Goal: Task Accomplishment & Management: Manage account settings

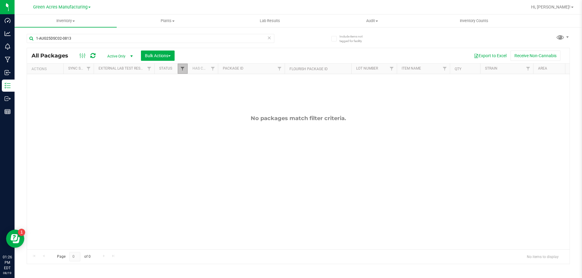
click at [180, 71] on span "Filter" at bounding box center [182, 68] width 5 height 5
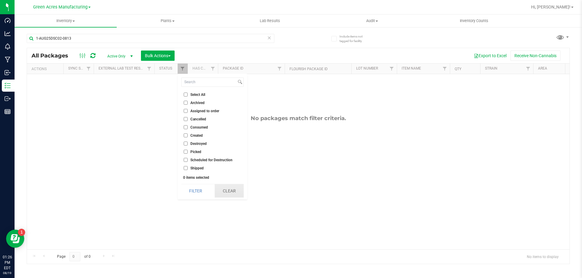
click at [227, 189] on button "Clear" at bounding box center [228, 190] width 29 height 13
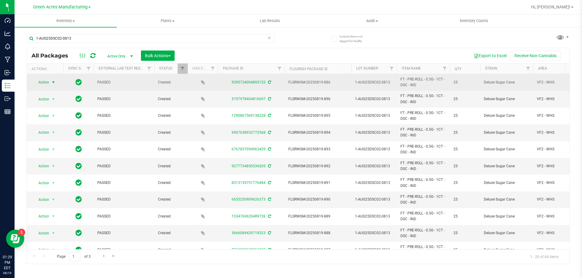
click at [50, 85] on span "select" at bounding box center [54, 82] width 8 height 8
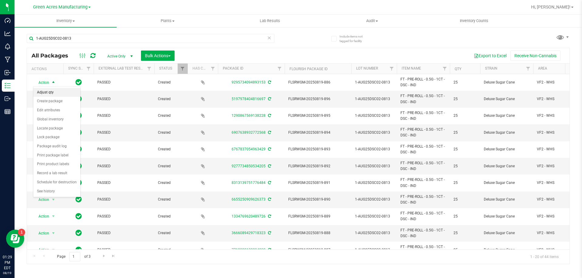
click at [45, 91] on li "Adjust qty" at bounding box center [56, 92] width 47 height 9
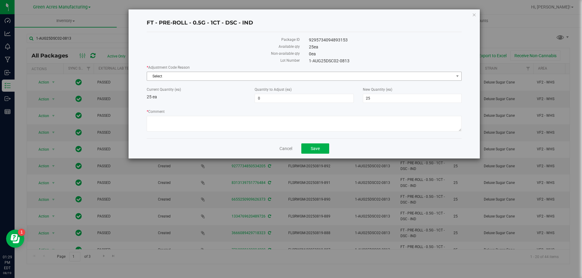
click at [219, 78] on span "Select" at bounding box center [300, 76] width 307 height 8
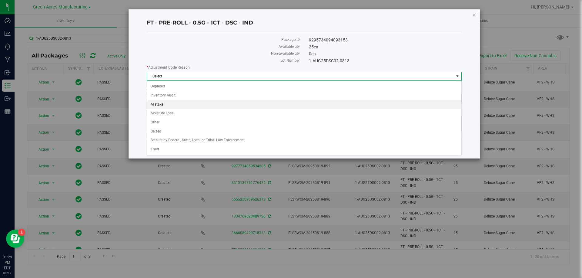
click at [195, 101] on li "Mistake" at bounding box center [304, 104] width 314 height 9
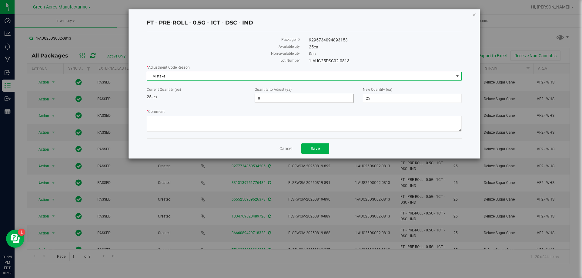
click at [266, 101] on span "0 0" at bounding box center [303, 98] width 99 height 9
type input "-25"
type input "0"
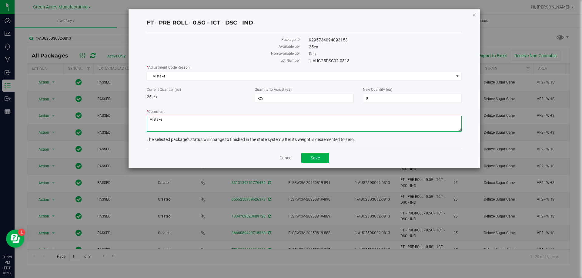
type textarea "Mistake"
click at [312, 151] on div "Cancel Save" at bounding box center [304, 158] width 315 height 20
click at [311, 161] on button "Save" at bounding box center [315, 158] width 28 height 10
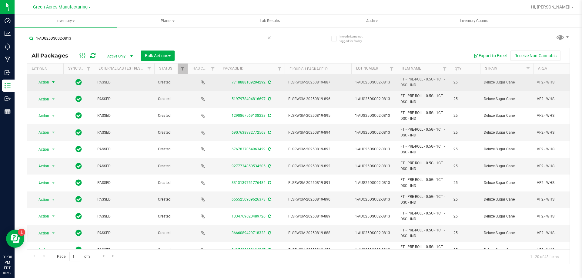
click at [44, 85] on span "Action" at bounding box center [41, 82] width 16 height 8
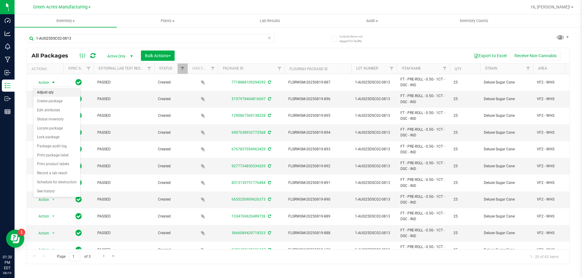
click at [46, 90] on li "Adjust qty" at bounding box center [56, 92] width 47 height 9
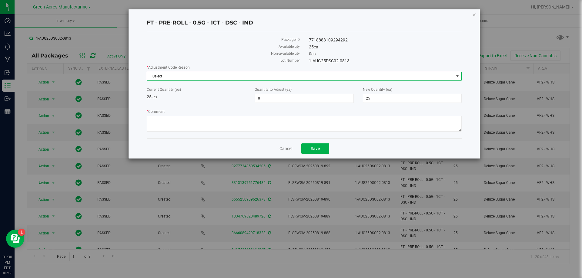
click at [273, 81] on span "Select" at bounding box center [304, 76] width 315 height 9
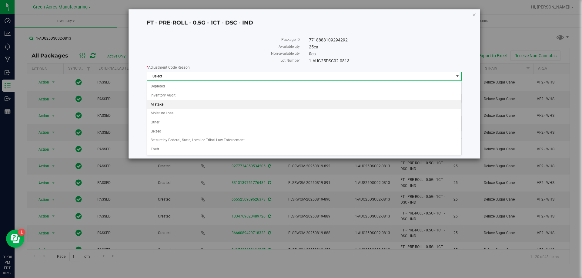
click at [201, 106] on li "Mistake" at bounding box center [304, 104] width 314 height 9
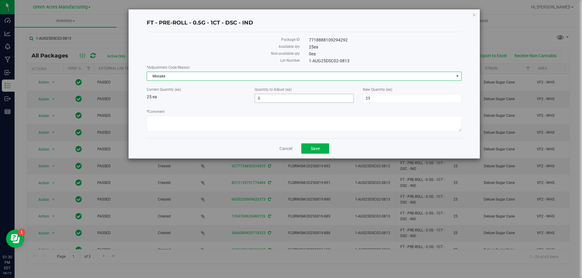
click at [277, 97] on span "0 0" at bounding box center [303, 98] width 99 height 9
type input "-25"
type input "0"
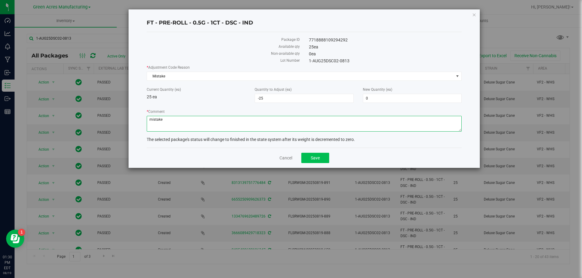
type textarea "mistake"
click at [318, 161] on button "Save" at bounding box center [315, 158] width 28 height 10
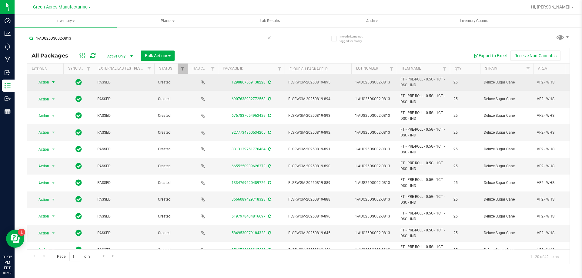
click at [38, 79] on span "Action" at bounding box center [41, 82] width 16 height 8
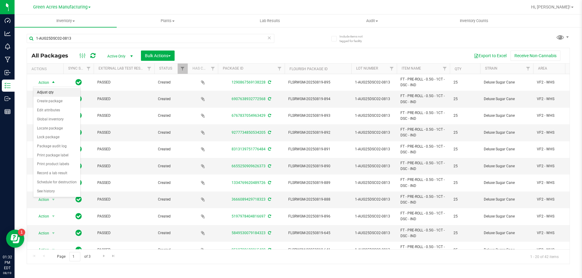
click at [51, 93] on li "Adjust qty" at bounding box center [56, 92] width 47 height 9
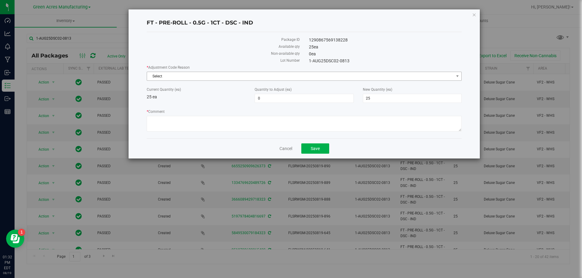
click at [179, 77] on span "Select" at bounding box center [300, 76] width 307 height 8
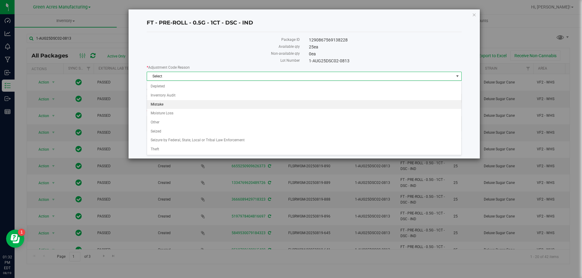
click at [169, 107] on li "Mistake" at bounding box center [304, 104] width 314 height 9
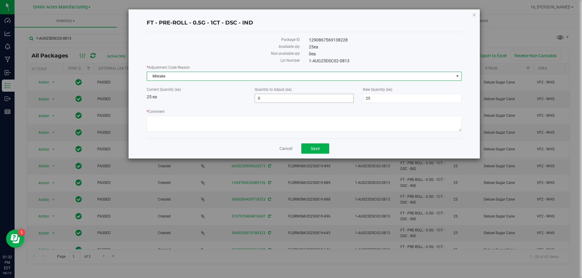
click at [281, 100] on span "0 0" at bounding box center [303, 98] width 99 height 9
type input "-25"
type input "0"
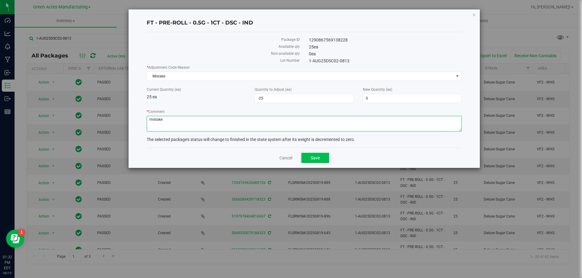
type textarea "mistake"
click at [316, 162] on button "Save" at bounding box center [315, 158] width 28 height 10
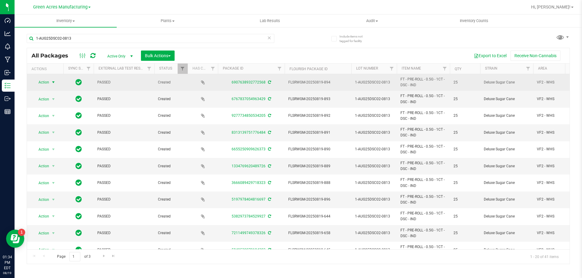
click at [48, 82] on span "Action" at bounding box center [41, 82] width 16 height 8
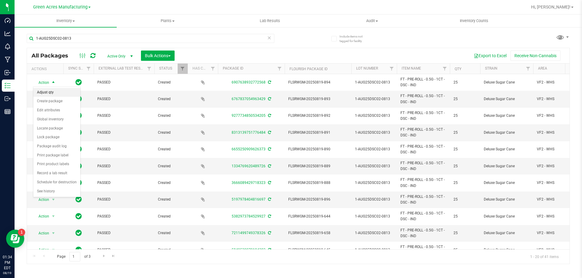
click at [51, 95] on li "Adjust qty" at bounding box center [56, 92] width 47 height 9
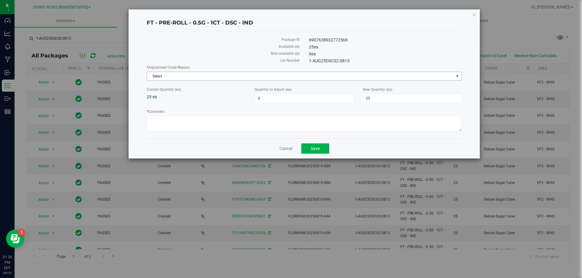
click at [241, 73] on span "Select" at bounding box center [300, 76] width 307 height 8
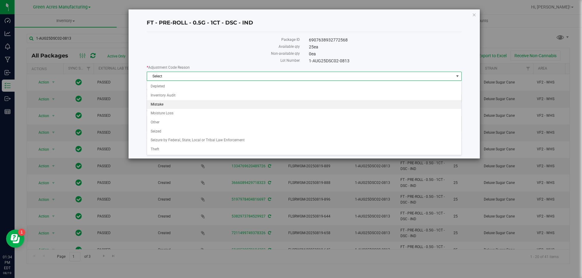
click at [176, 107] on li "Mistake" at bounding box center [304, 104] width 314 height 9
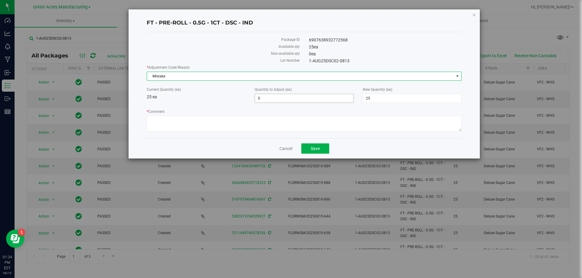
click at [292, 97] on span "0 0" at bounding box center [303, 98] width 99 height 9
type input "-25"
type input "0"
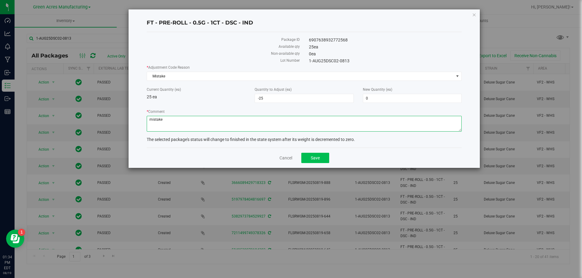
type textarea "mistake"
click at [313, 161] on button "Save" at bounding box center [315, 158] width 28 height 10
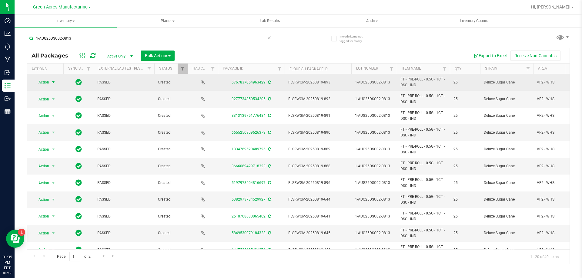
click at [41, 84] on span "Action" at bounding box center [41, 82] width 16 height 8
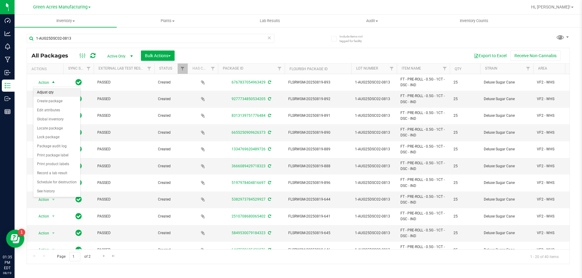
click at [48, 90] on li "Adjust qty" at bounding box center [56, 92] width 47 height 9
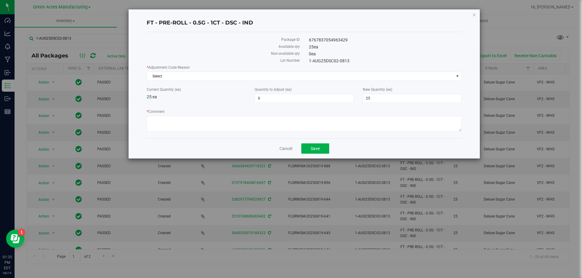
click at [269, 71] on div "* Adjustment Code Reason Select Select Depleted Inventory Audit Mistake Moistur…" at bounding box center [304, 73] width 315 height 16
click at [264, 76] on span "Select" at bounding box center [300, 76] width 307 height 8
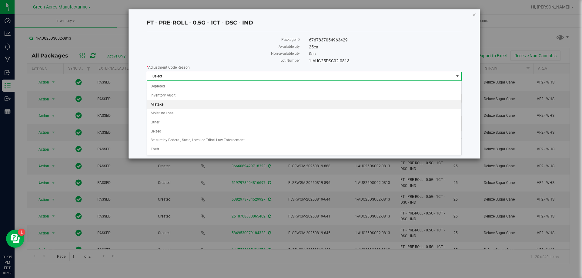
click at [197, 101] on li "Mistake" at bounding box center [304, 104] width 314 height 9
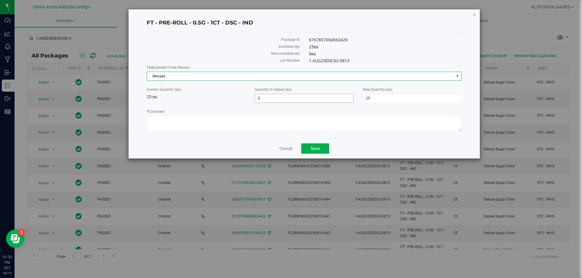
click at [288, 100] on span "0 0" at bounding box center [303, 98] width 99 height 9
type input "-25"
type input "0"
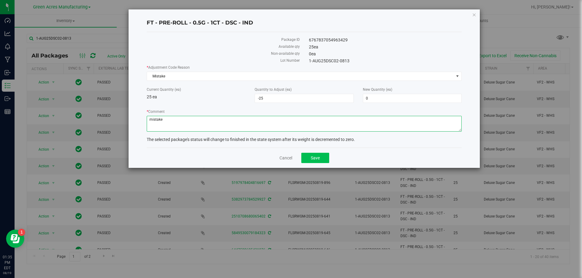
type textarea "mistake"
click at [313, 153] on button "Save" at bounding box center [315, 158] width 28 height 10
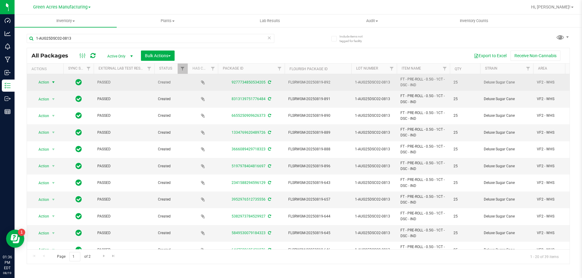
click at [41, 81] on span "Action" at bounding box center [41, 82] width 16 height 8
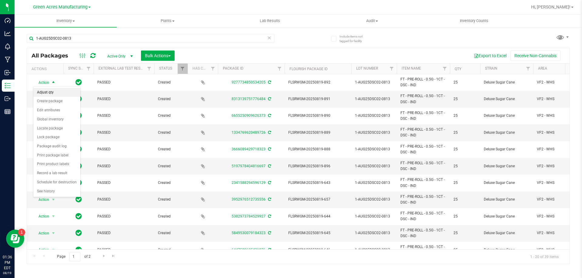
click at [56, 91] on li "Adjust qty" at bounding box center [56, 92] width 47 height 9
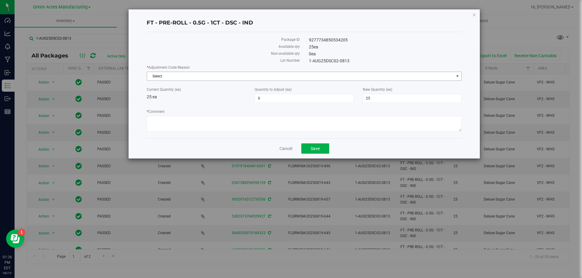
click at [254, 73] on span "Select" at bounding box center [300, 76] width 307 height 8
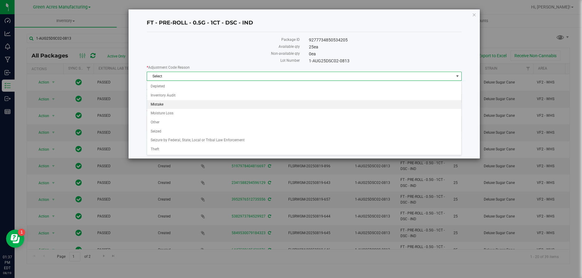
click at [210, 105] on li "Mistake" at bounding box center [304, 104] width 314 height 9
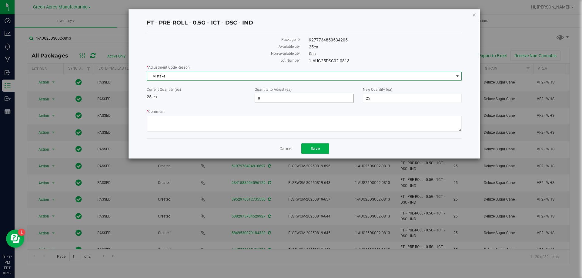
click at [274, 103] on span "0 0" at bounding box center [303, 98] width 99 height 9
click at [271, 101] on span "0 0" at bounding box center [303, 98] width 99 height 9
type input "-25"
type input "0"
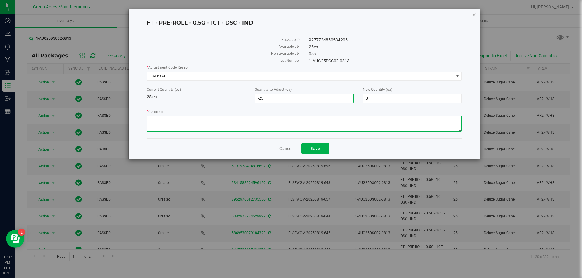
click at [262, 118] on textarea "* Comment" at bounding box center [304, 124] width 315 height 16
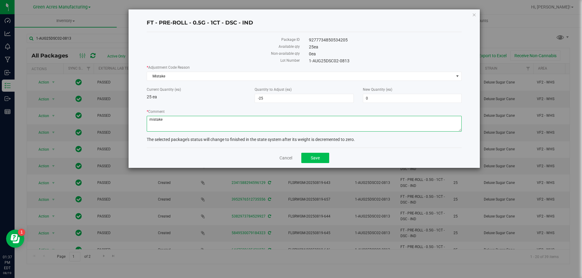
type textarea "mistake"
click at [323, 156] on button "Save" at bounding box center [315, 158] width 28 height 10
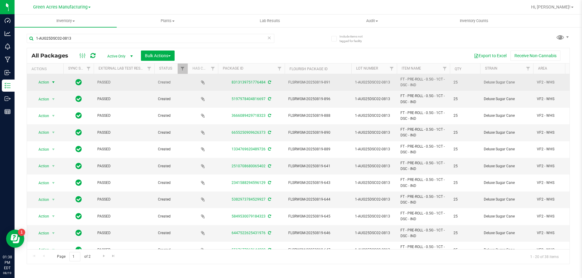
click at [41, 82] on span "Action" at bounding box center [41, 82] width 16 height 8
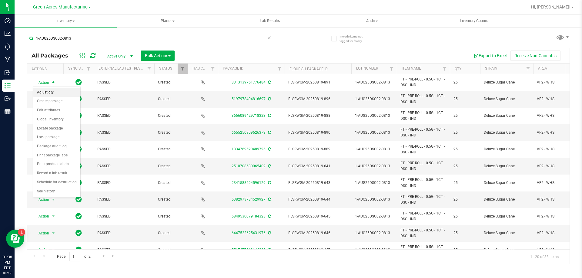
click at [50, 89] on li "Adjust qty" at bounding box center [56, 92] width 47 height 9
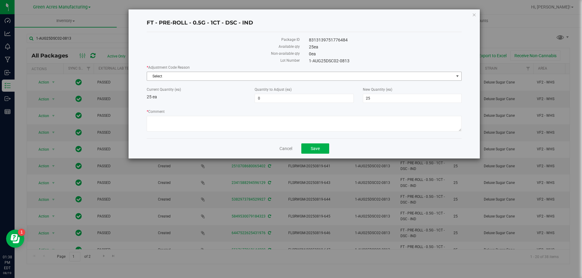
click at [215, 77] on span "Select" at bounding box center [300, 76] width 307 height 8
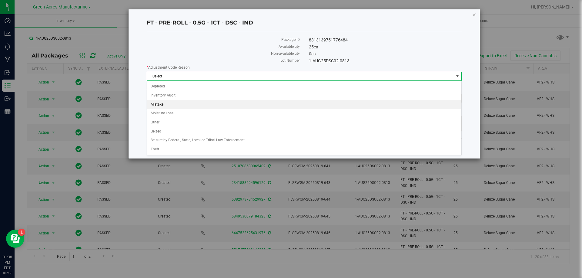
click at [209, 103] on li "Mistake" at bounding box center [304, 104] width 314 height 9
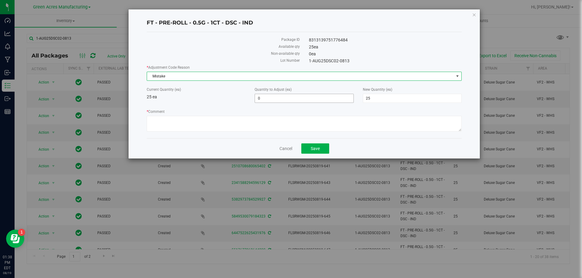
click at [276, 96] on span "0 0" at bounding box center [303, 98] width 99 height 9
type input "-25"
type input "0"
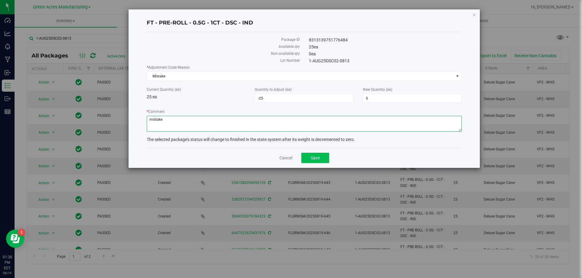
type textarea "mistake"
click at [326, 160] on button "Save" at bounding box center [315, 158] width 28 height 10
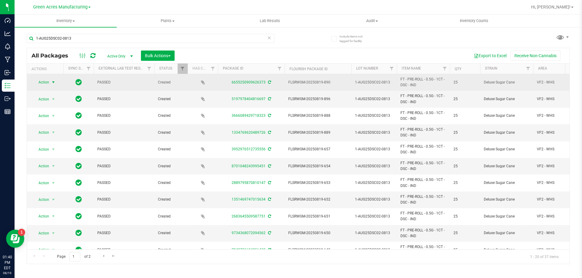
click at [48, 84] on span "Action" at bounding box center [41, 82] width 16 height 8
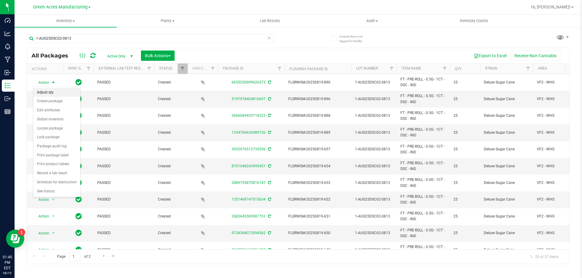
click at [59, 93] on li "Adjust qty" at bounding box center [56, 92] width 47 height 9
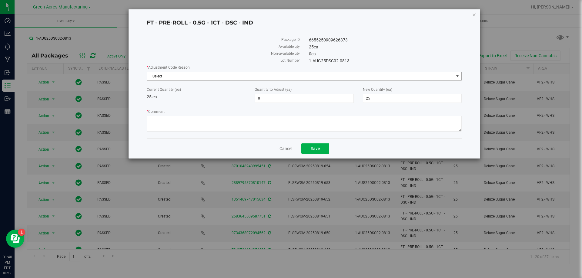
click at [236, 73] on span "Select" at bounding box center [300, 76] width 307 height 8
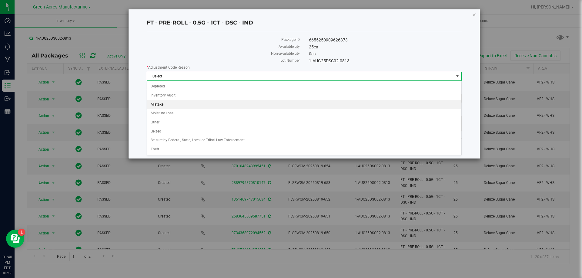
click at [184, 101] on li "Mistake" at bounding box center [304, 104] width 314 height 9
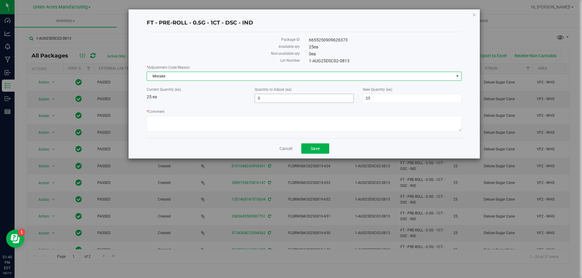
click at [317, 100] on span "0 0" at bounding box center [303, 98] width 99 height 9
type input "-25"
type input "0"
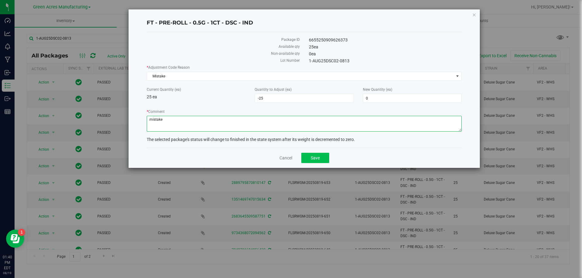
type textarea "mistake"
click at [313, 160] on span "Save" at bounding box center [314, 158] width 9 height 5
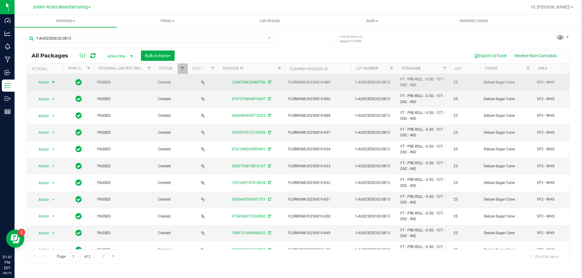
click at [42, 80] on span "Action" at bounding box center [41, 82] width 16 height 8
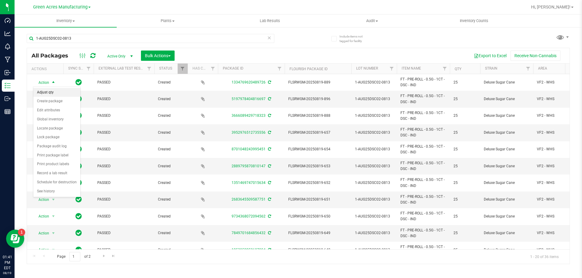
click at [58, 95] on li "Adjust qty" at bounding box center [56, 92] width 47 height 9
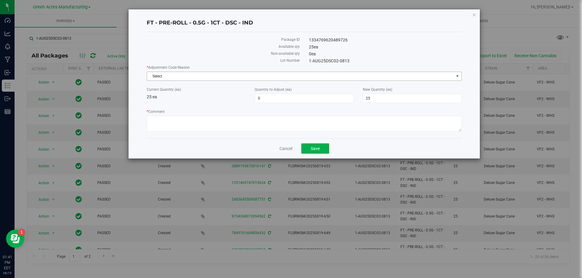
click at [176, 75] on span "Select" at bounding box center [300, 76] width 307 height 8
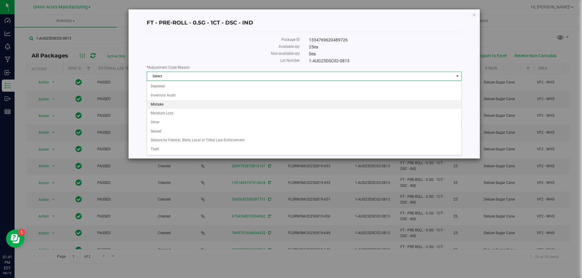
click at [174, 102] on li "Mistake" at bounding box center [304, 104] width 314 height 9
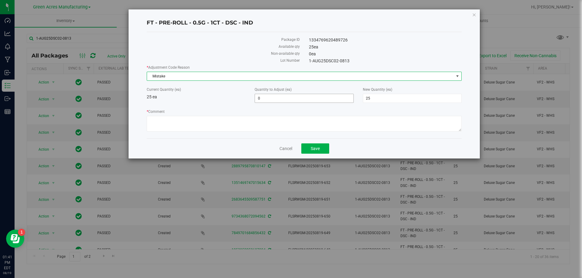
click at [308, 99] on span "0 0" at bounding box center [303, 98] width 99 height 9
type input "-25"
type input "0"
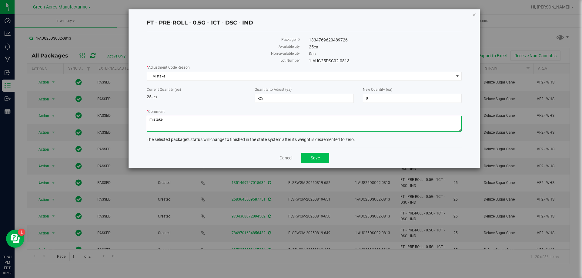
type textarea "mistake"
click at [313, 162] on button "Save" at bounding box center [315, 158] width 28 height 10
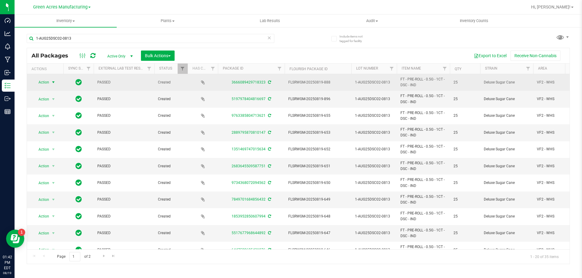
click at [51, 85] on span "select" at bounding box center [53, 82] width 5 height 5
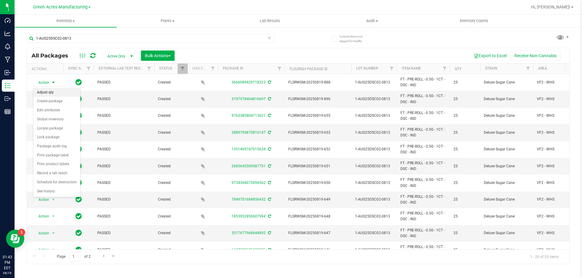
click at [54, 93] on li "Adjust qty" at bounding box center [56, 92] width 47 height 9
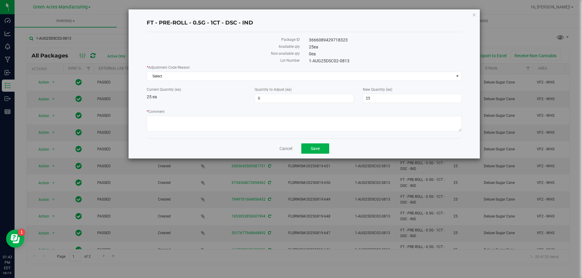
click at [177, 83] on div "* Adjustment Code Reason Select Select Depleted Inventory Audit Mistake Moistur…" at bounding box center [304, 99] width 315 height 69
click at [178, 79] on span "Select" at bounding box center [300, 76] width 307 height 8
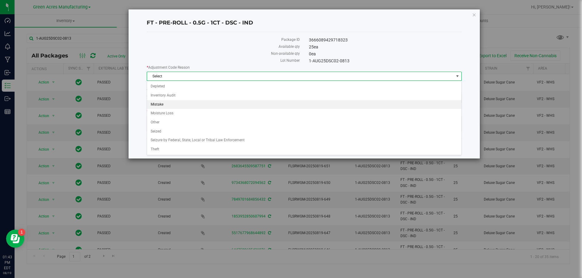
click at [170, 103] on li "Mistake" at bounding box center [304, 104] width 314 height 9
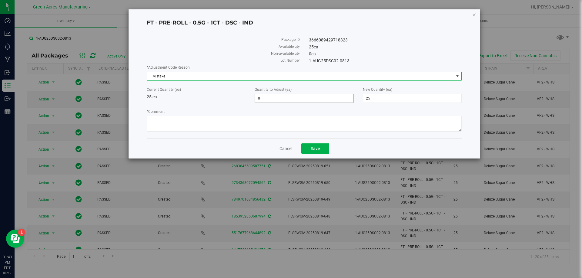
click at [294, 97] on span "0 0" at bounding box center [303, 98] width 99 height 9
type input "-25"
type input "0"
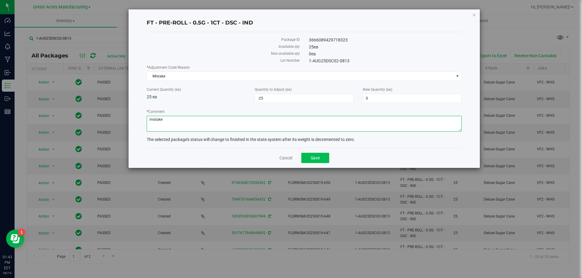
type textarea "mistake"
click at [326, 157] on button "Save" at bounding box center [315, 158] width 28 height 10
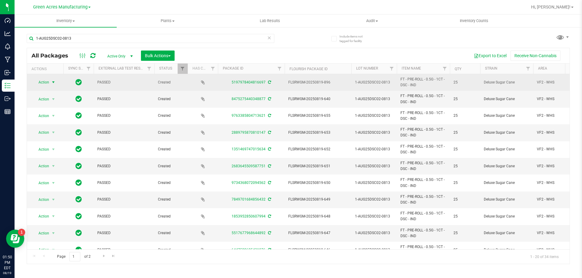
click at [46, 82] on span "Action" at bounding box center [41, 82] width 16 height 8
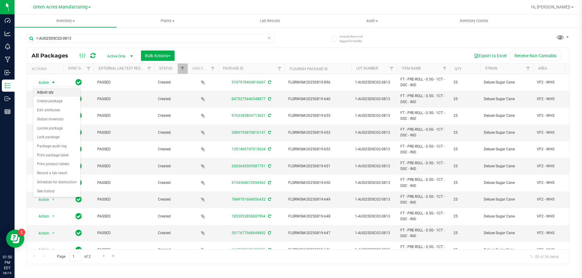
click at [49, 89] on li "Adjust qty" at bounding box center [56, 92] width 47 height 9
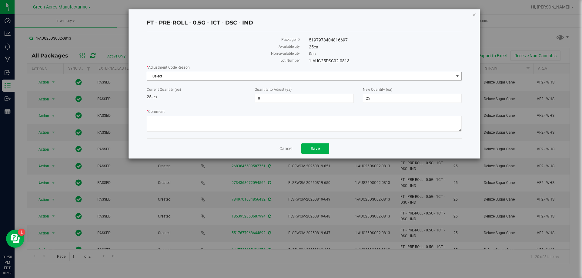
click at [246, 73] on span "Select" at bounding box center [300, 76] width 307 height 8
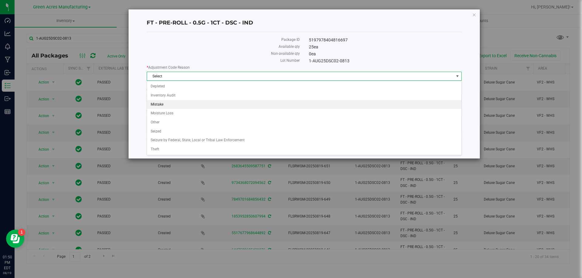
click at [187, 102] on li "Mistake" at bounding box center [304, 104] width 314 height 9
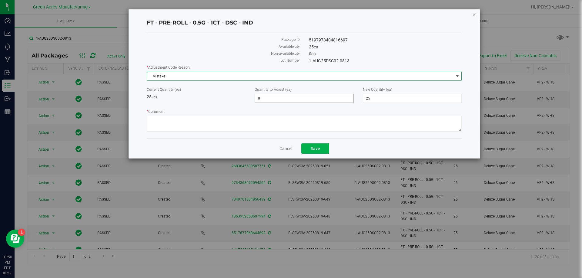
click at [264, 99] on span "0 0" at bounding box center [303, 98] width 99 height 9
type input "-25"
type input "0"
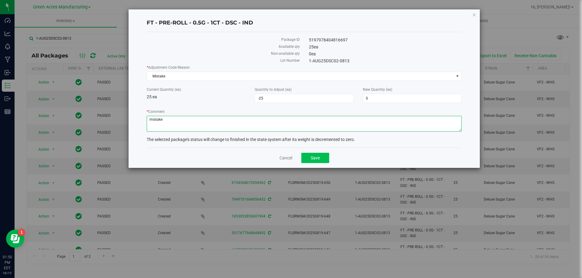
type textarea "mistake"
click at [310, 157] on span "Save" at bounding box center [314, 158] width 9 height 5
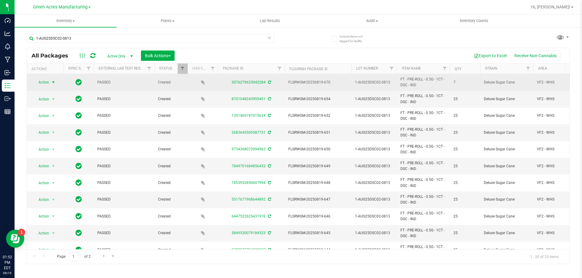
click at [48, 80] on span "Action" at bounding box center [41, 82] width 16 height 8
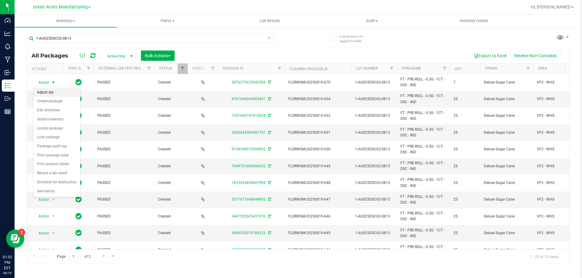
click at [51, 94] on li "Adjust qty" at bounding box center [56, 92] width 47 height 9
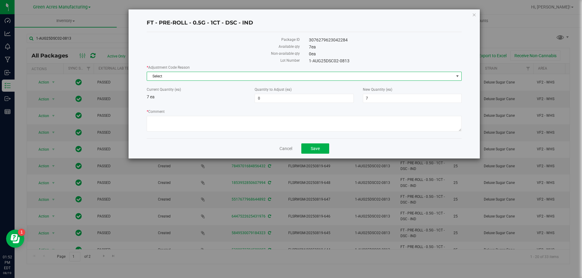
click at [263, 78] on span "Select" at bounding box center [300, 76] width 307 height 8
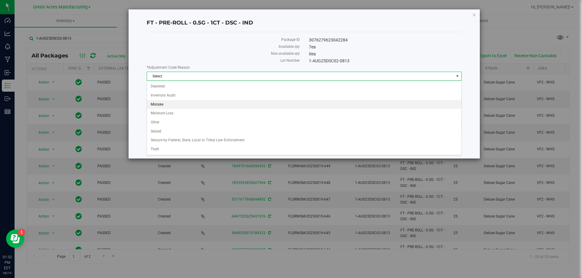
click at [190, 105] on li "Mistake" at bounding box center [304, 104] width 314 height 9
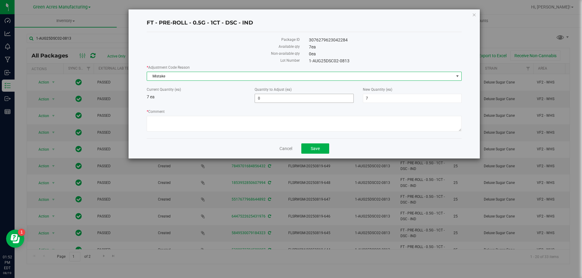
drag, startPoint x: 319, startPoint y: 101, endPoint x: 315, endPoint y: 99, distance: 4.6
click at [317, 100] on span "0 0" at bounding box center [303, 98] width 99 height 9
type input "-25"
type input "-7"
type input "0"
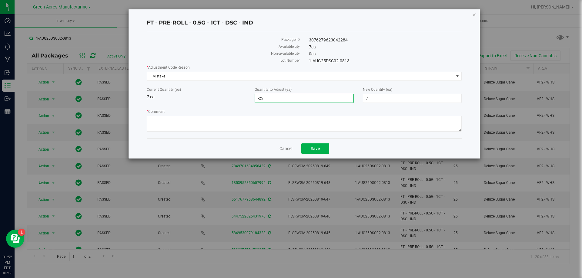
type input "0"
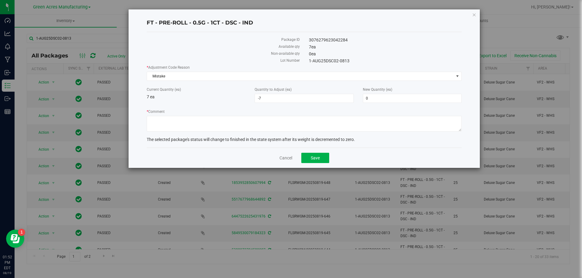
click at [283, 154] on div "Cancel Save" at bounding box center [304, 158] width 315 height 20
click at [290, 170] on div "FT - PRE-ROLL - 0.5G - 1CT - DSC - IND Package ID 3076279623042284 Available qt…" at bounding box center [293, 139] width 586 height 278
click at [289, 156] on link "Cancel" at bounding box center [285, 158] width 13 height 6
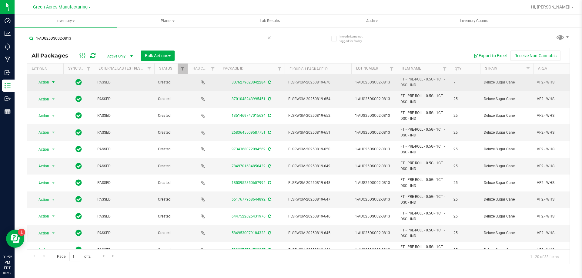
click at [46, 85] on span "Action" at bounding box center [41, 82] width 16 height 8
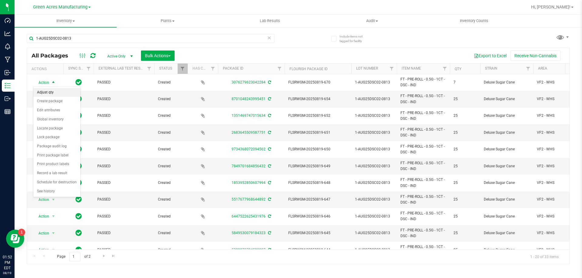
click at [48, 91] on li "Adjust qty" at bounding box center [56, 92] width 47 height 9
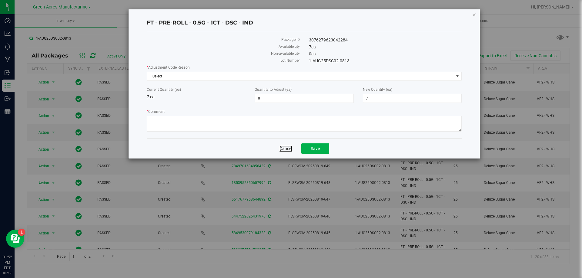
click at [284, 147] on link "Cancel" at bounding box center [285, 149] width 13 height 6
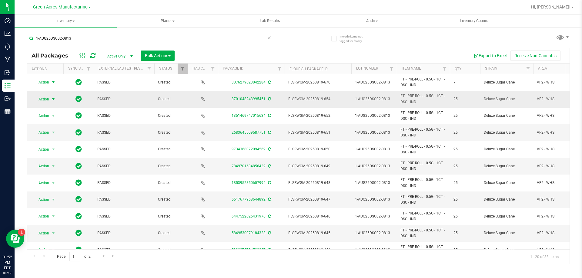
click at [41, 100] on span "Action" at bounding box center [41, 99] width 16 height 8
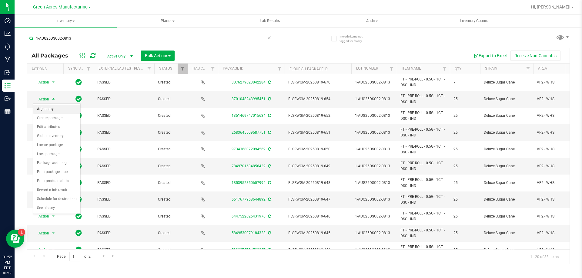
click at [42, 109] on li "Adjust qty" at bounding box center [56, 109] width 47 height 9
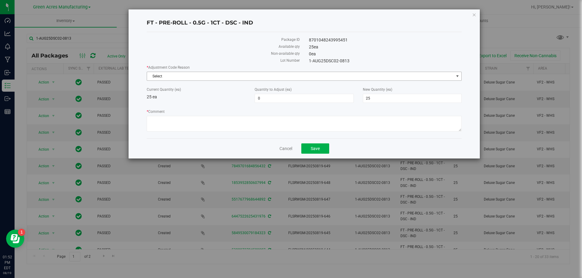
click at [179, 76] on span "Select" at bounding box center [300, 76] width 307 height 8
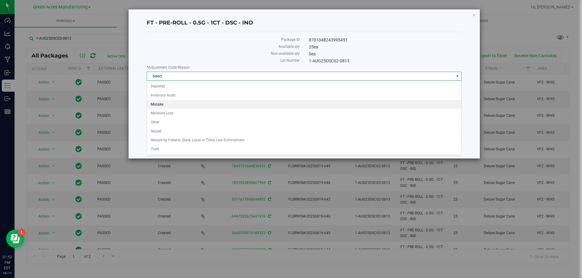
click at [181, 104] on li "Mistake" at bounding box center [304, 104] width 314 height 9
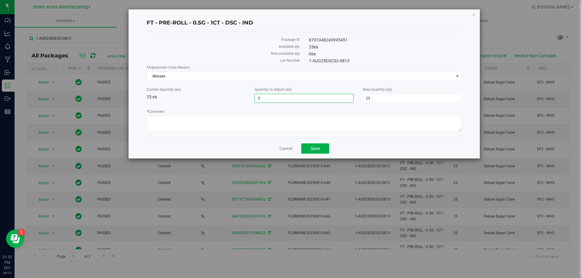
click at [293, 102] on span "0 0" at bounding box center [303, 98] width 99 height 9
type input "-25"
type input "0"
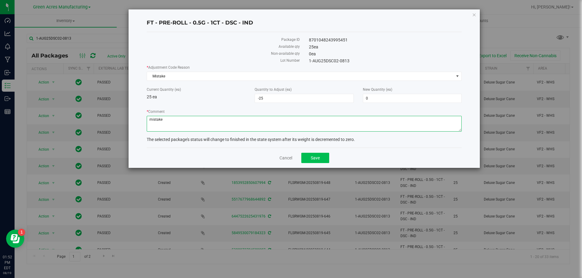
type textarea "mistake"
click at [322, 156] on button "Save" at bounding box center [315, 158] width 28 height 10
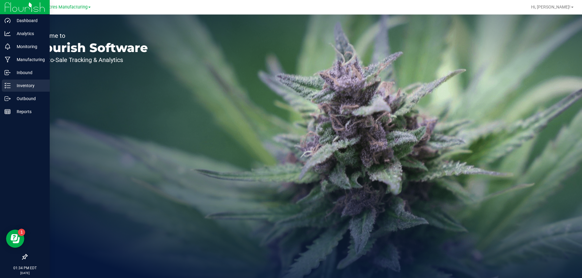
click at [12, 83] on p "Inventory" at bounding box center [29, 85] width 36 height 7
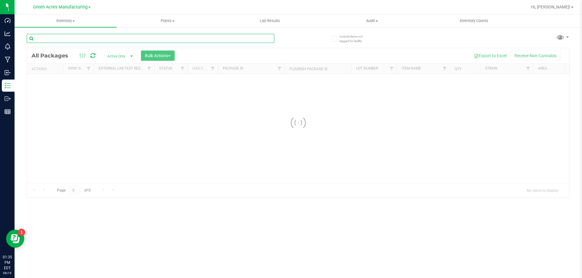
click at [77, 37] on input "text" at bounding box center [150, 38] width 247 height 9
paste input "K-AUG25DSC01-0813"
type input "K-AUG25DSC01-0813"
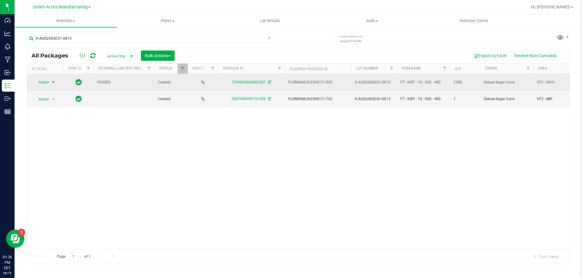
click at [48, 79] on span "Action" at bounding box center [41, 82] width 16 height 8
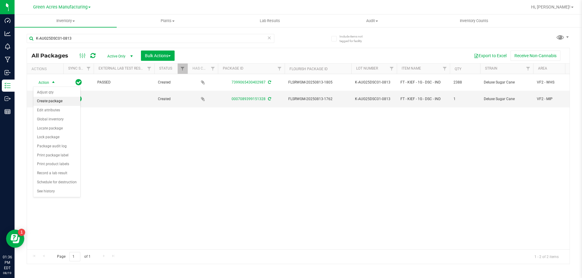
click at [64, 99] on li "Create package" at bounding box center [56, 101] width 47 height 9
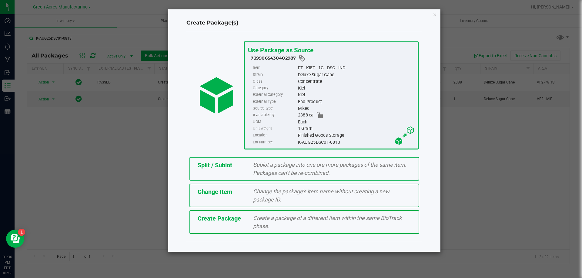
click at [249, 225] on div "Create a package of a different item within the same BioTrack phase." at bounding box center [331, 222] width 167 height 16
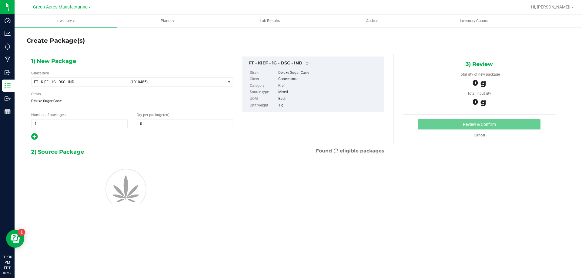
type input "0"
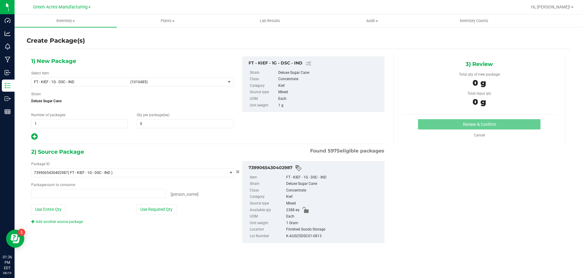
type input "0 ea"
click at [191, 79] on span "FT - KIEF - 1G - DSC - IND (1010485)" at bounding box center [129, 82] width 194 height 8
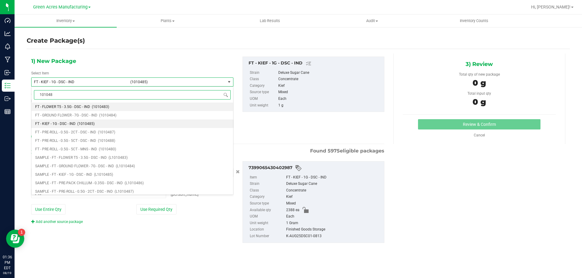
type input "1010485"
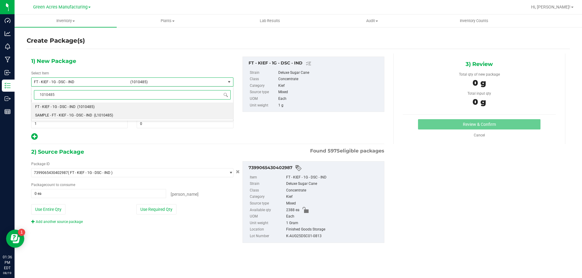
click at [70, 111] on li "SAMPLE - FT - KIEF - 1G - DSC - IND (L1010485)" at bounding box center [132, 115] width 201 height 8
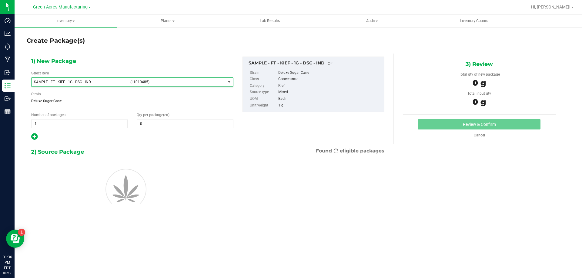
type input "0"
click at [67, 120] on span "1 1" at bounding box center [79, 123] width 96 height 9
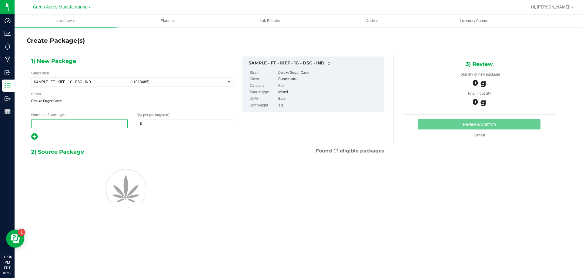
type input "2"
type input "1"
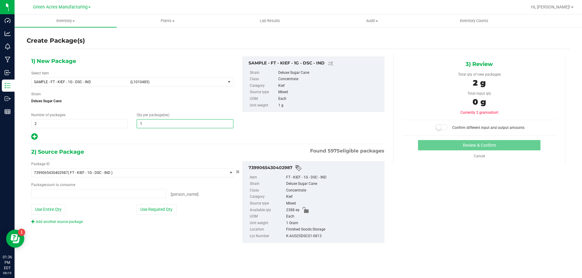
type input "0 ea"
type input "1"
click at [147, 216] on div "Package ID 7399065430402987 ( FT - KIEF - 1G - DSC - IND ) 0000518841815896 000…" at bounding box center [132, 192] width 211 height 63
click at [147, 212] on button "Use Required Qty" at bounding box center [156, 209] width 40 height 10
type input "2 ea"
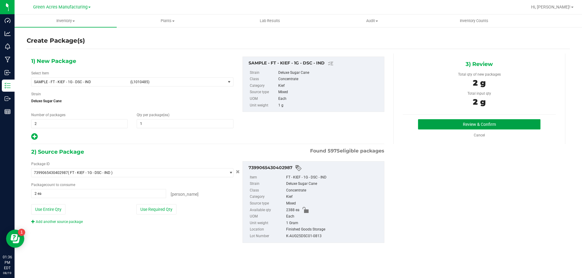
click at [446, 125] on button "Review & Confirm" at bounding box center [479, 124] width 122 height 10
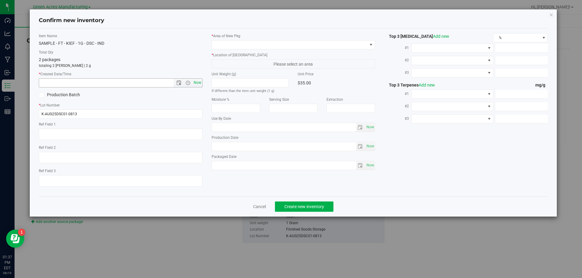
click at [197, 82] on span "Now" at bounding box center [197, 82] width 10 height 9
type input "8/19/2025 1:37 PM"
click at [293, 43] on span at bounding box center [289, 45] width 155 height 8
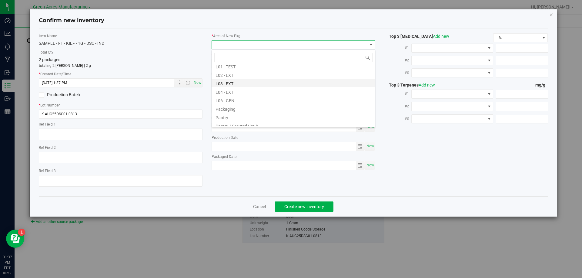
scroll to position [151, 0]
click at [243, 95] on li "Pantry / Secured Vault" at bounding box center [293, 96] width 163 height 8
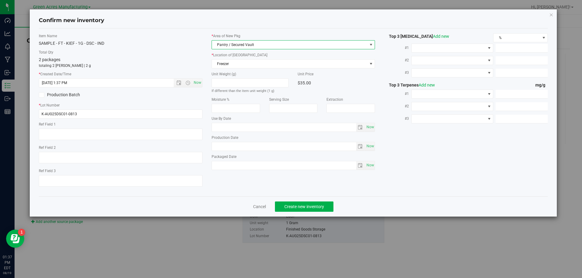
click at [281, 71] on div "* Area of New Pkg Pantry / Secured Vault * Location of New Pkg Freezer Freezer …" at bounding box center [293, 103] width 173 height 140
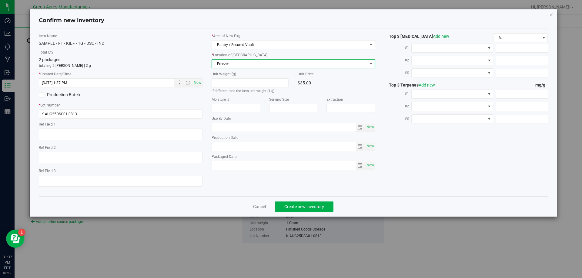
click at [281, 66] on span "Freezer" at bounding box center [289, 64] width 155 height 8
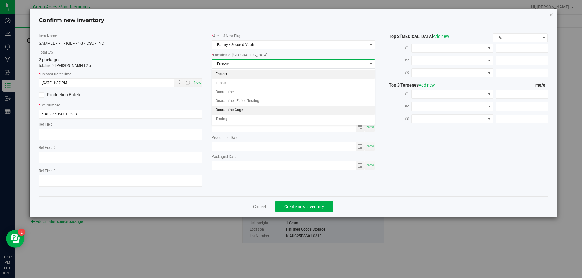
click at [250, 107] on li "Quarantine Cage" at bounding box center [293, 110] width 163 height 9
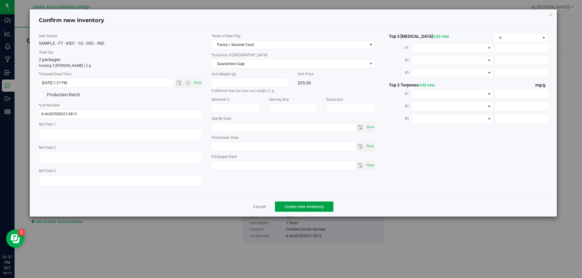
click at [308, 205] on span "Create new inventory" at bounding box center [304, 206] width 40 height 5
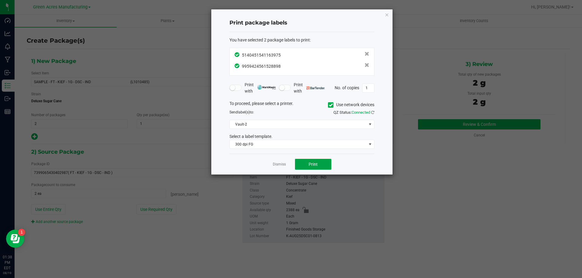
click at [307, 163] on button "Print" at bounding box center [313, 164] width 36 height 11
click at [283, 165] on link "Dismiss" at bounding box center [279, 164] width 13 height 5
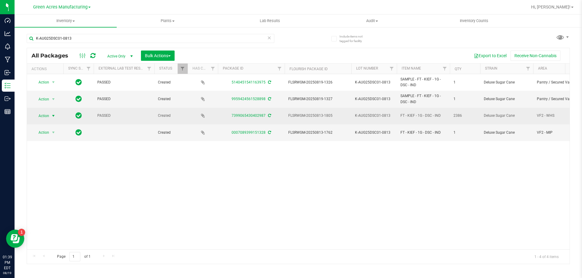
click at [48, 116] on span "Action" at bounding box center [41, 116] width 16 height 8
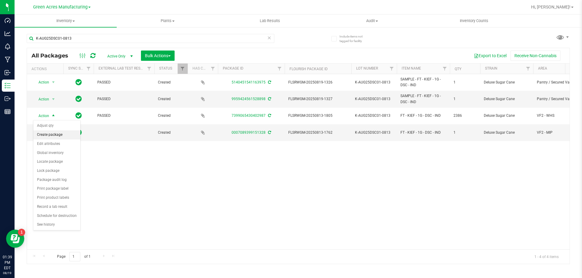
click at [58, 132] on li "Create package" at bounding box center [56, 135] width 47 height 9
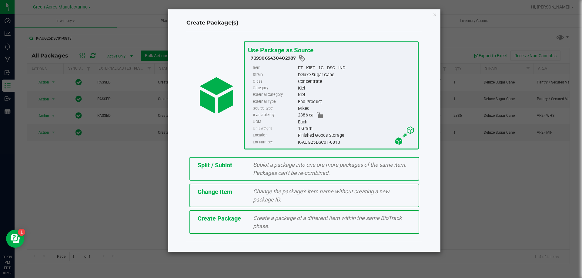
click at [210, 174] on div "Split / Sublot Sublot a package into one ore more packages of the same item. Pa…" at bounding box center [304, 169] width 230 height 24
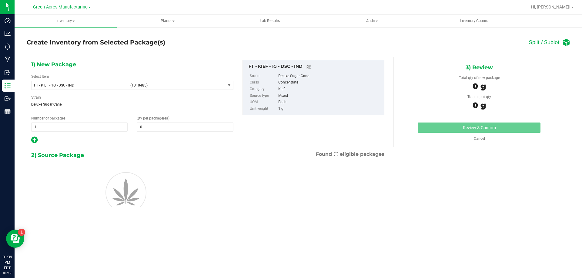
type input "0"
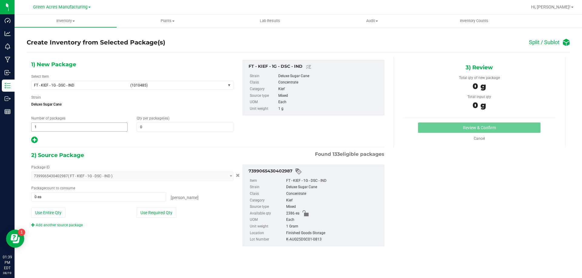
click at [93, 130] on span "1 1" at bounding box center [79, 127] width 96 height 9
type input "298"
type input "8"
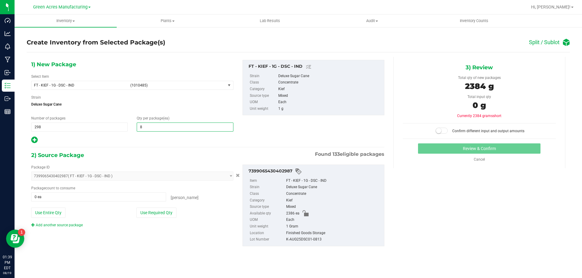
click at [38, 139] on div at bounding box center [132, 140] width 202 height 8
click at [37, 139] on icon at bounding box center [34, 140] width 6 height 8
type input "8"
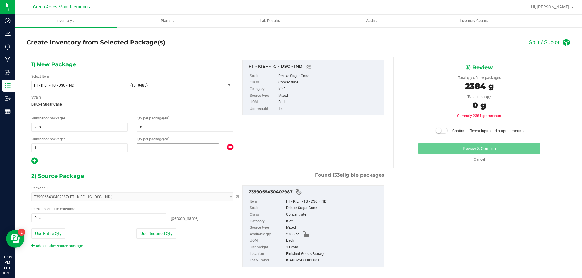
click at [142, 149] on span at bounding box center [178, 148] width 82 height 9
type input "2"
click at [163, 233] on button "Use Required Qty" at bounding box center [156, 234] width 40 height 10
type input "2386 ea"
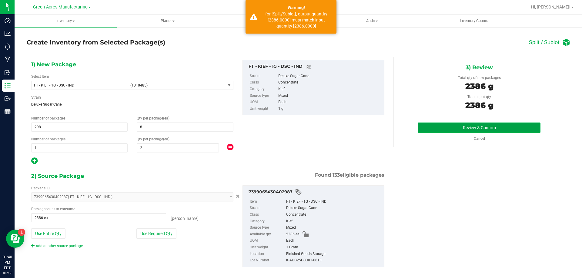
click at [433, 131] on button "Review & Confirm" at bounding box center [479, 128] width 122 height 10
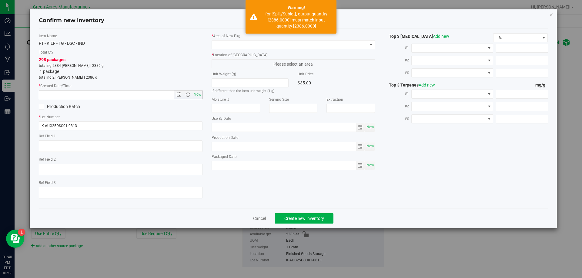
drag, startPoint x: 197, startPoint y: 94, endPoint x: 226, endPoint y: 67, distance: 40.1
click at [196, 94] on span "Now" at bounding box center [197, 94] width 10 height 9
type input "8/19/2025 1:40 PM"
click at [236, 42] on span at bounding box center [289, 45] width 155 height 8
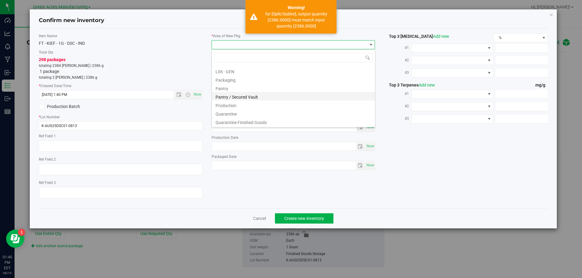
scroll to position [304, 0]
click at [235, 113] on li "VF2 - WHS" at bounding box center [293, 113] width 163 height 8
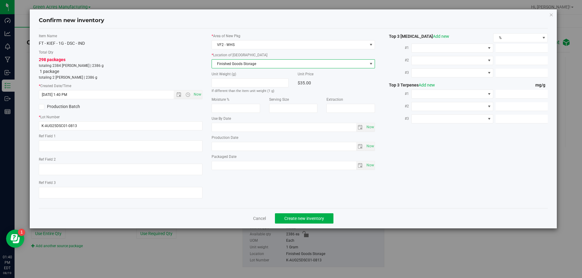
click at [249, 63] on span "Finished Goods Storage" at bounding box center [289, 64] width 155 height 8
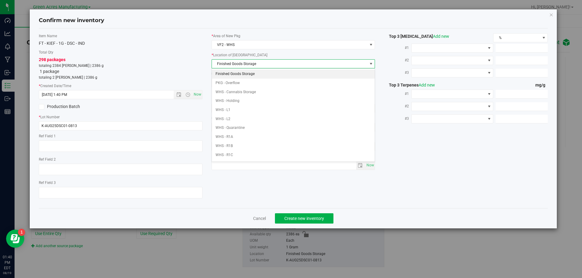
click at [248, 73] on li "Finished Goods Storage" at bounding box center [293, 74] width 163 height 9
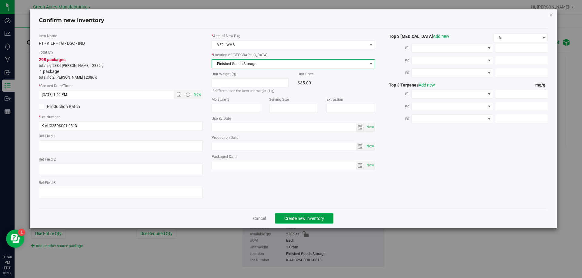
click at [302, 221] on span "Create new inventory" at bounding box center [304, 218] width 40 height 5
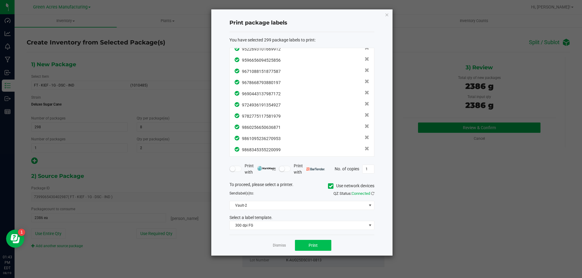
scroll to position [3248, 0]
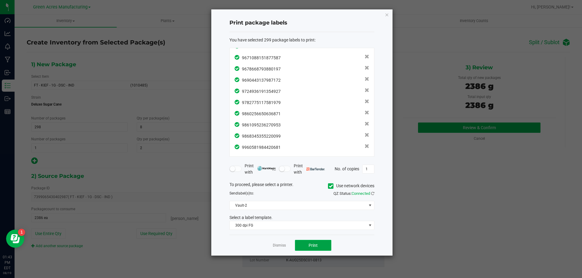
click at [310, 250] on button "Print" at bounding box center [313, 245] width 36 height 11
click at [279, 243] on app-cancel-button "Dismiss" at bounding box center [279, 246] width 13 height 6
click at [281, 244] on link "Dismiss" at bounding box center [279, 245] width 13 height 5
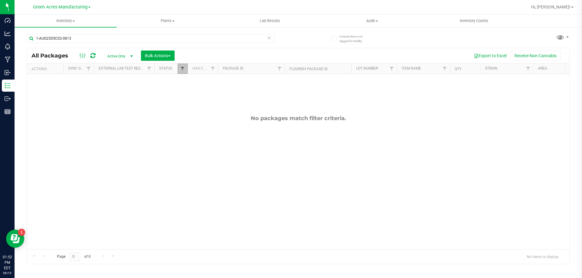
click at [182, 66] on span "Filter" at bounding box center [182, 68] width 5 height 5
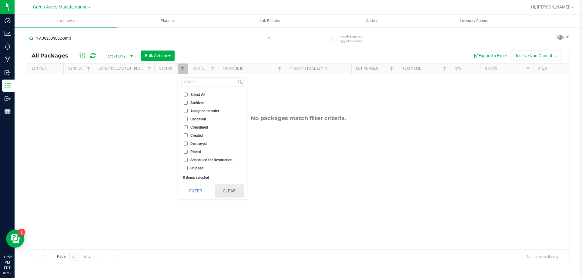
click at [226, 189] on button "Clear" at bounding box center [228, 190] width 29 height 13
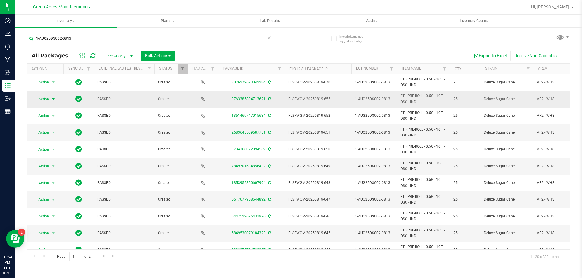
click at [41, 98] on span "Action" at bounding box center [41, 99] width 16 height 8
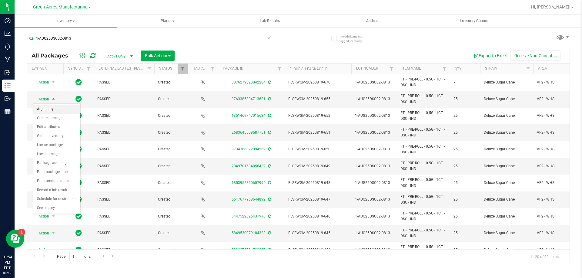
click at [47, 111] on li "Adjust qty" at bounding box center [56, 109] width 47 height 9
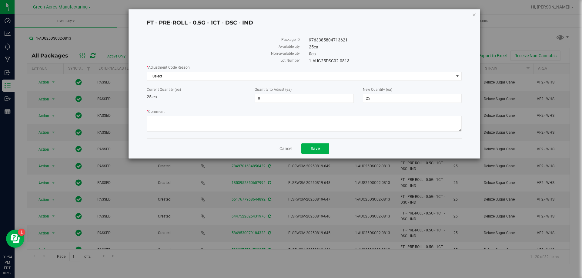
click at [284, 71] on div "* Adjustment Code Reason Select Select Depleted Inventory Audit Mistake Moistur…" at bounding box center [304, 73] width 315 height 16
click at [284, 74] on span "Select" at bounding box center [300, 76] width 307 height 8
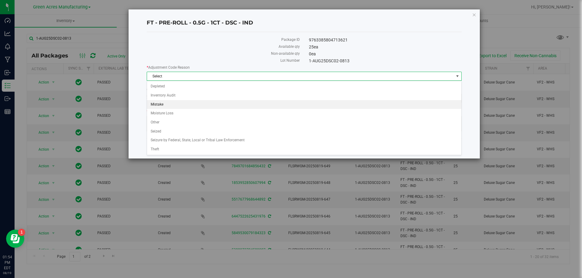
click at [197, 108] on li "Mistake" at bounding box center [304, 104] width 314 height 9
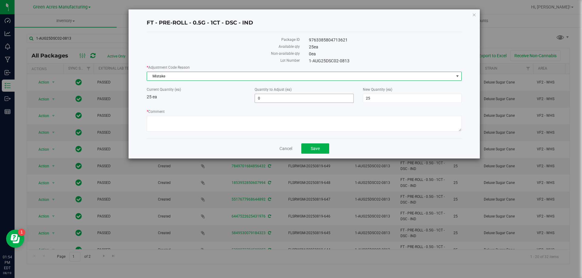
click at [262, 96] on span "0 0" at bounding box center [303, 98] width 99 height 9
type input "-25"
type input "0"
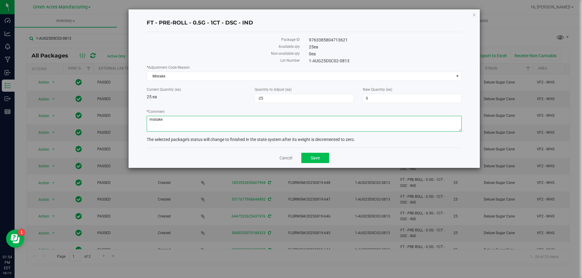
type textarea "mistake"
click at [308, 159] on button "Save" at bounding box center [315, 158] width 28 height 10
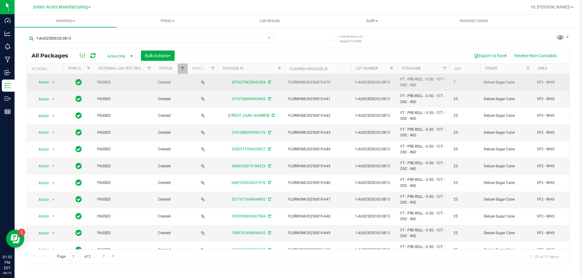
click at [53, 86] on span "select" at bounding box center [54, 82] width 8 height 8
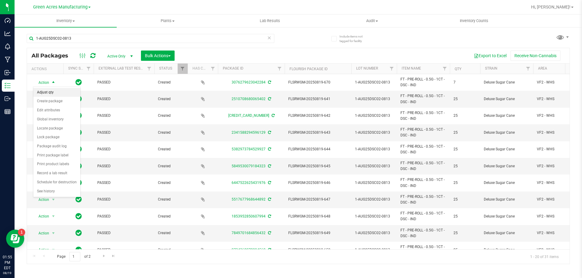
click at [52, 92] on li "Adjust qty" at bounding box center [56, 92] width 47 height 9
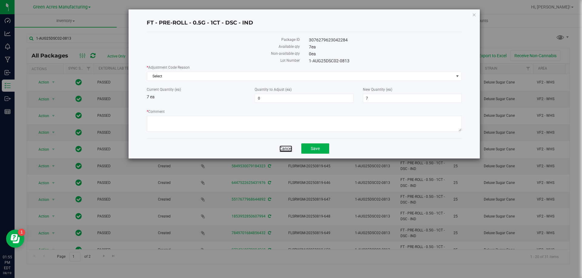
click at [286, 149] on link "Cancel" at bounding box center [285, 149] width 13 height 6
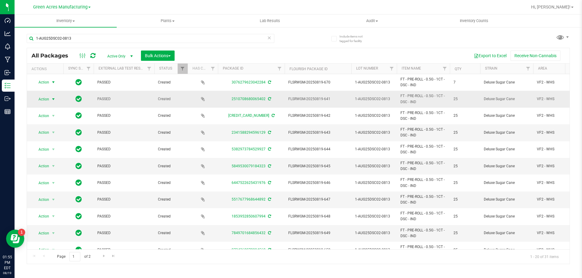
click at [47, 101] on span "Action" at bounding box center [41, 99] width 16 height 8
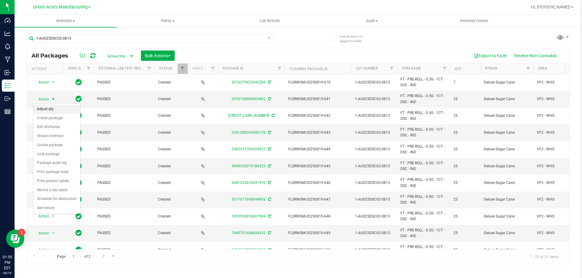
click at [64, 108] on li "Adjust qty" at bounding box center [56, 109] width 47 height 9
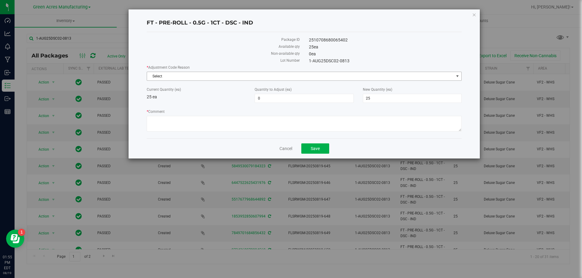
click at [184, 75] on span "Select" at bounding box center [300, 76] width 307 height 8
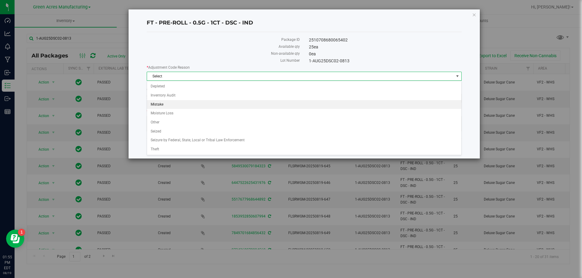
click at [177, 103] on li "Mistake" at bounding box center [304, 104] width 314 height 9
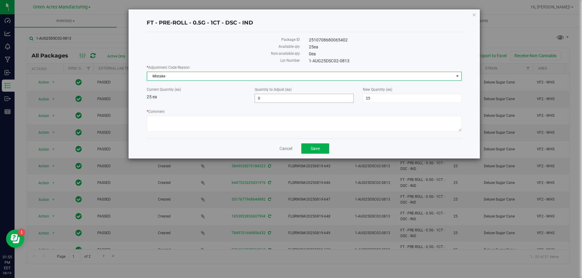
click at [295, 99] on span "0 0" at bounding box center [303, 98] width 99 height 9
type input "-25"
type input "0"
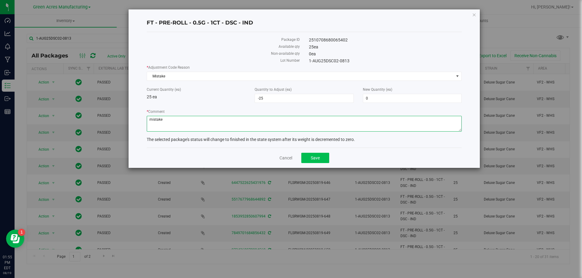
type textarea "mistake"
click at [311, 158] on span "Save" at bounding box center [314, 158] width 9 height 5
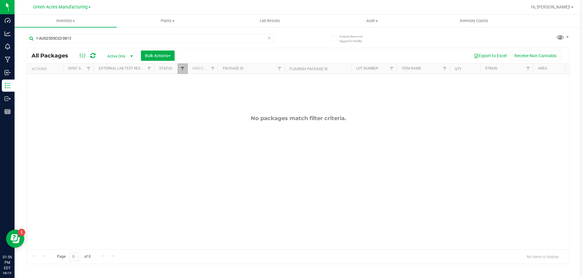
click at [184, 70] on span "Filter" at bounding box center [182, 68] width 5 height 5
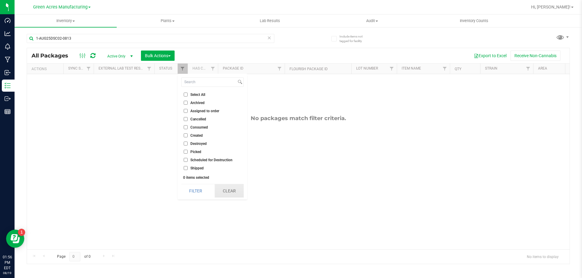
click at [227, 189] on button "Clear" at bounding box center [228, 190] width 29 height 13
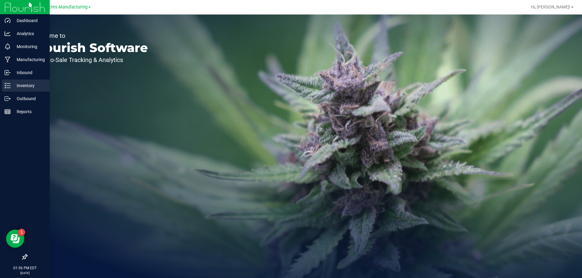
click at [13, 89] on p "Inventory" at bounding box center [29, 85] width 36 height 7
